Goal: Check status

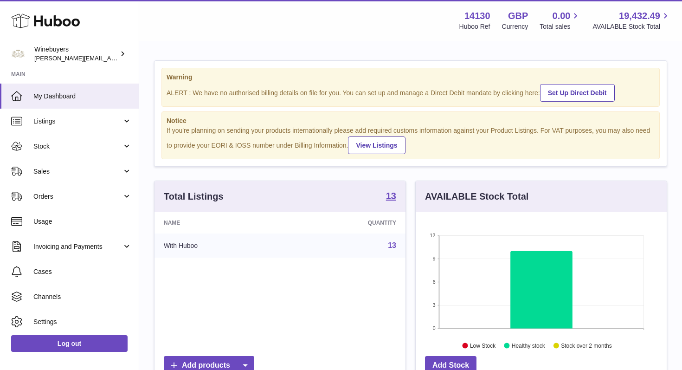
scroll to position [145, 251]
click at [80, 198] on span "Orders" at bounding box center [77, 196] width 89 height 9
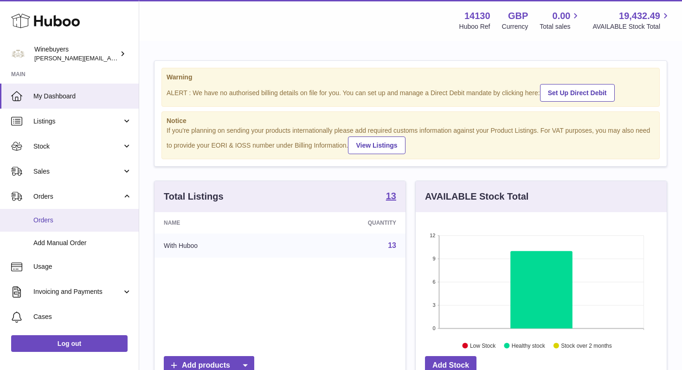
click at [49, 224] on span "Orders" at bounding box center [82, 220] width 98 height 9
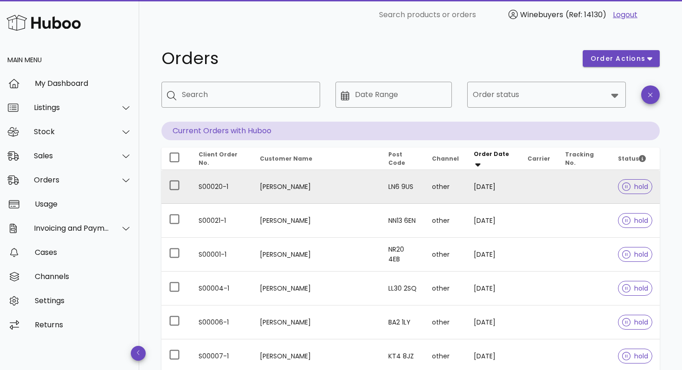
click at [637, 185] on span "hold" at bounding box center [635, 186] width 26 height 6
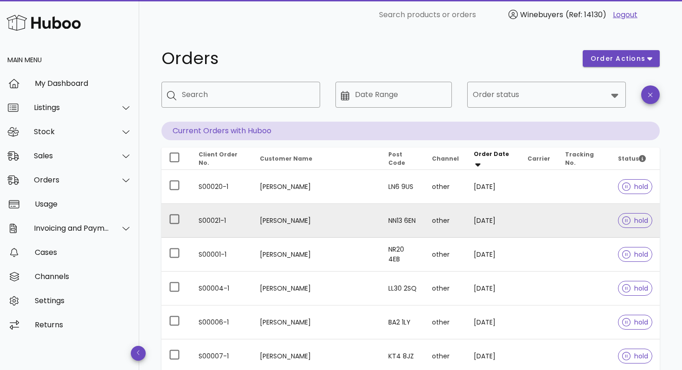
click at [626, 219] on span "hold" at bounding box center [635, 220] width 26 height 6
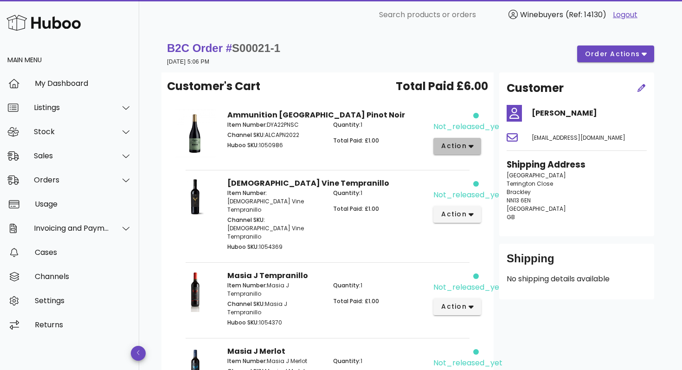
click at [472, 146] on icon "button" at bounding box center [470, 146] width 5 height 3
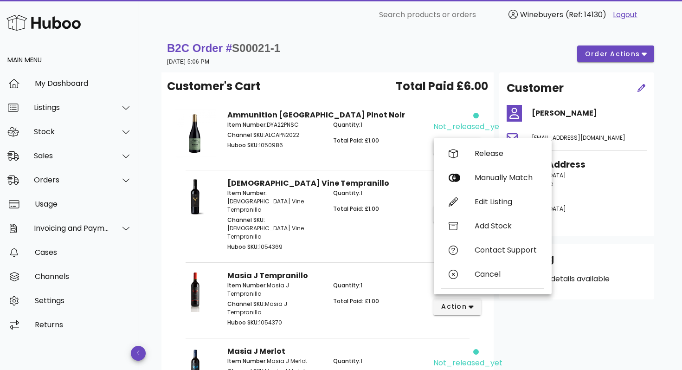
click at [335, 51] on div "B2C Order # S00021-1 [DATE] 5:06 PM order actions" at bounding box center [410, 54] width 487 height 26
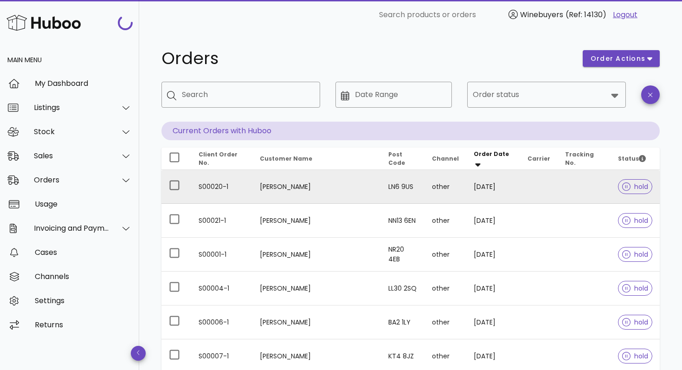
click at [466, 185] on td "[DATE]" at bounding box center [493, 187] width 54 height 34
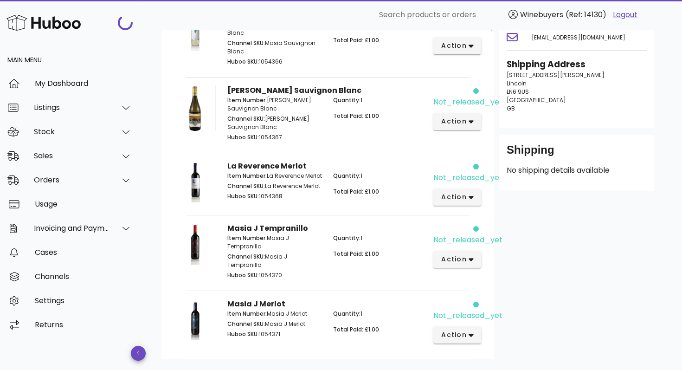
scroll to position [102, 0]
